Goal: Check status: Check status

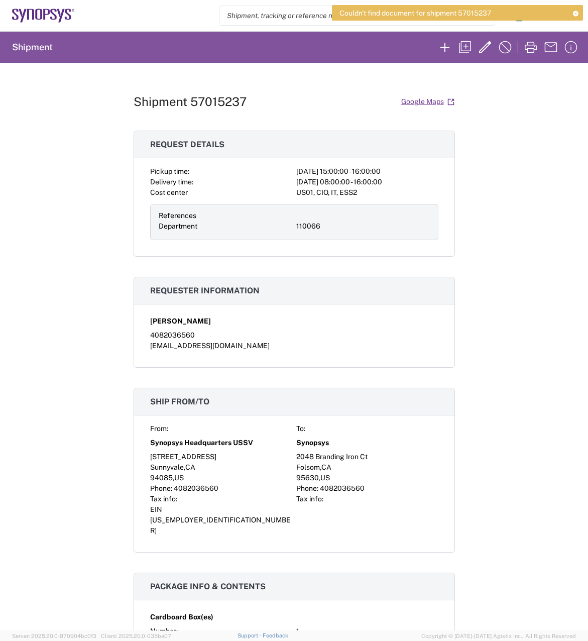
click at [330, 234] on div "References Department 110066" at bounding box center [294, 222] width 288 height 36
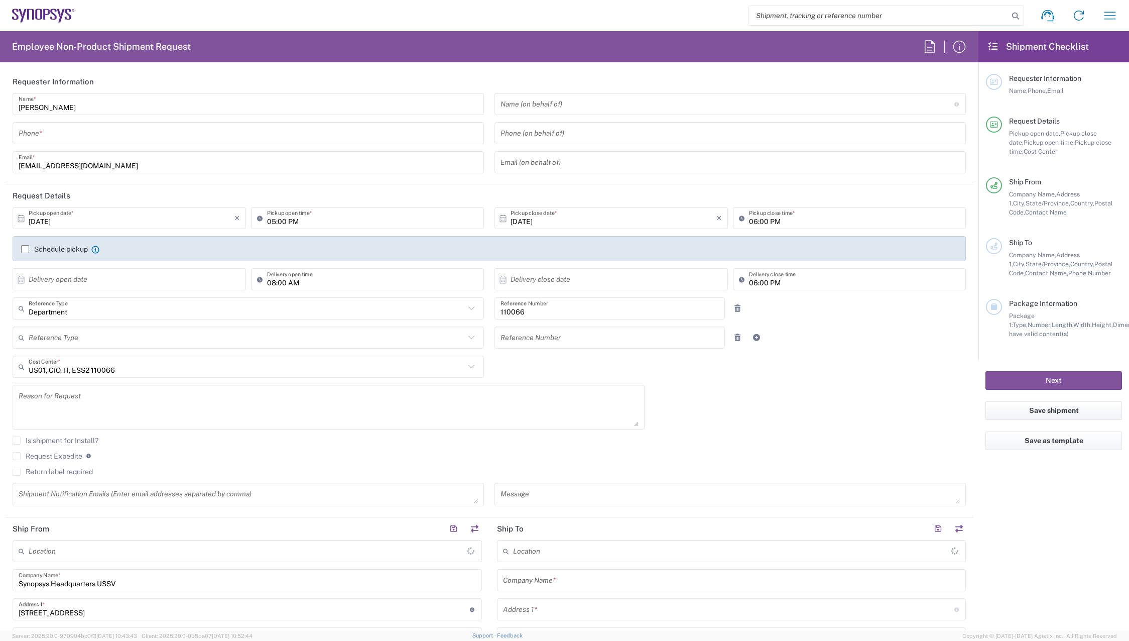
type input "Headquarters USSV"
click at [1107, 14] on icon "button" at bounding box center [1110, 16] width 16 height 16
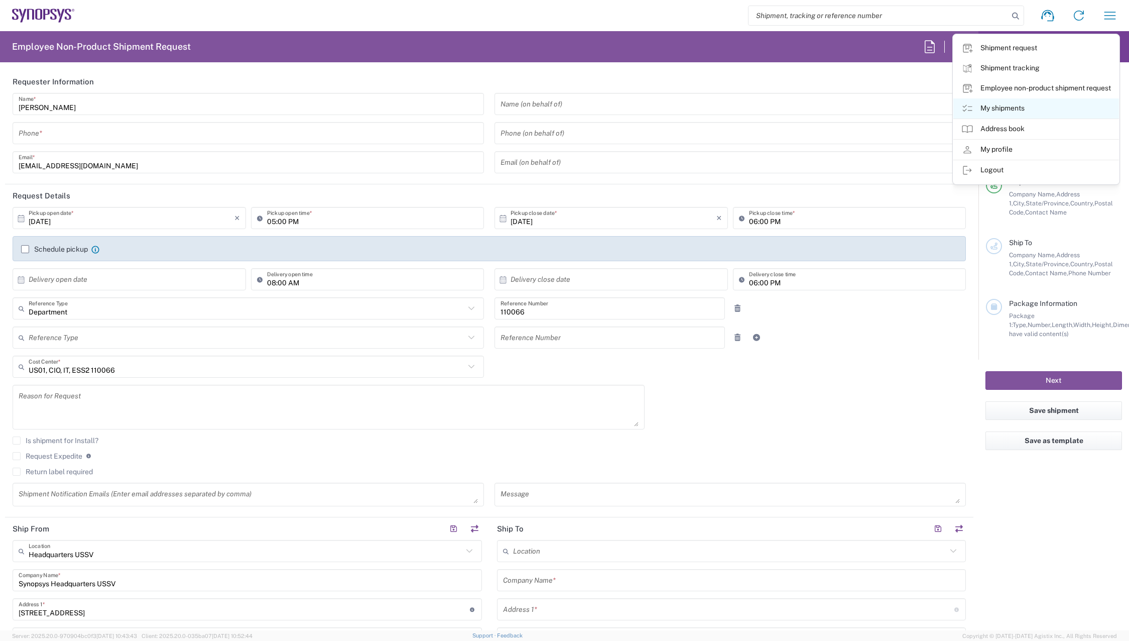
click at [1008, 110] on link "My shipments" at bounding box center [1037, 108] width 166 height 20
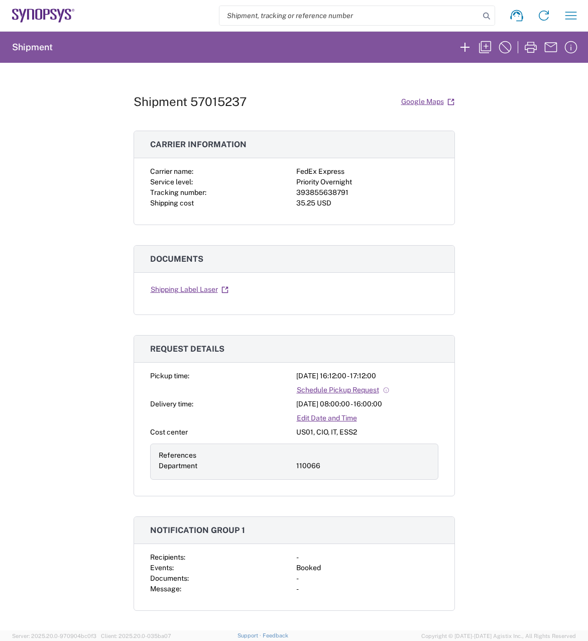
click at [319, 196] on div "393855638791" at bounding box center [367, 192] width 142 height 11
click at [324, 188] on div "393855638791" at bounding box center [367, 192] width 142 height 11
click at [326, 190] on div "393855638791" at bounding box center [367, 192] width 142 height 11
copy div "393855638791"
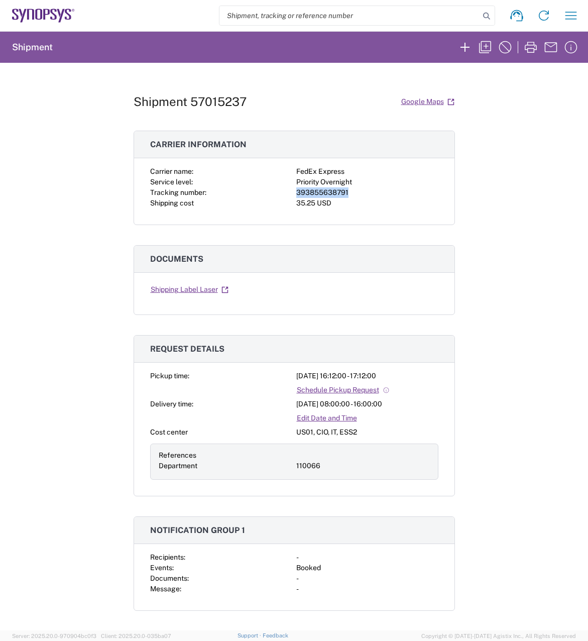
copy div "393855638791"
